Goal: Task Accomplishment & Management: Use online tool/utility

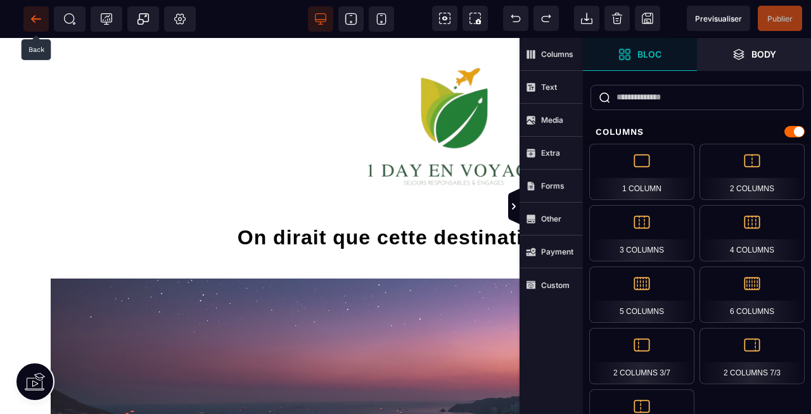
click at [34, 17] on icon at bounding box center [36, 19] width 13 height 13
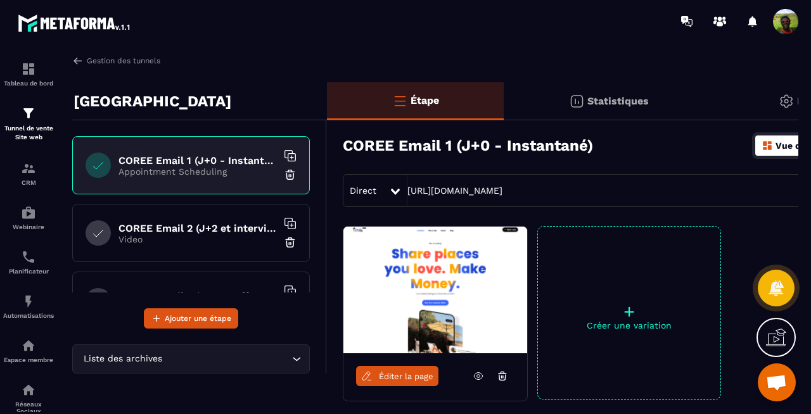
click at [482, 376] on icon at bounding box center [478, 376] width 11 height 11
click at [410, 381] on link "Éditer la page" at bounding box center [397, 376] width 82 height 20
